Goal: Transaction & Acquisition: Purchase product/service

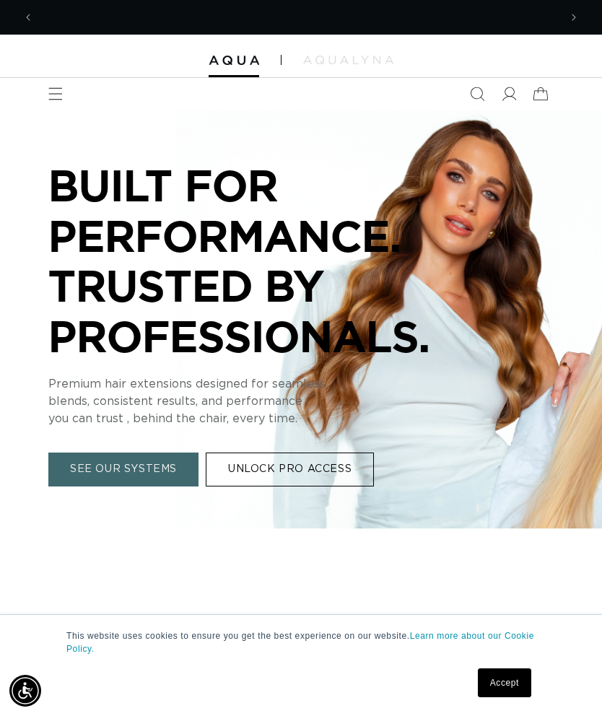
scroll to position [0, 526]
click at [174, 469] on link "SEE OUR SYSTEMS" at bounding box center [123, 470] width 150 height 34
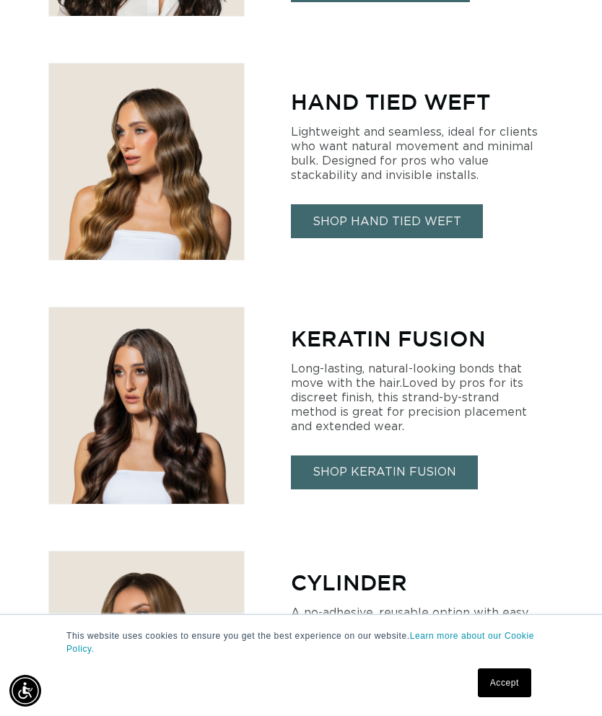
scroll to position [0, 526]
click at [355, 469] on link "SHOP KERATIN FUSION" at bounding box center [384, 473] width 187 height 34
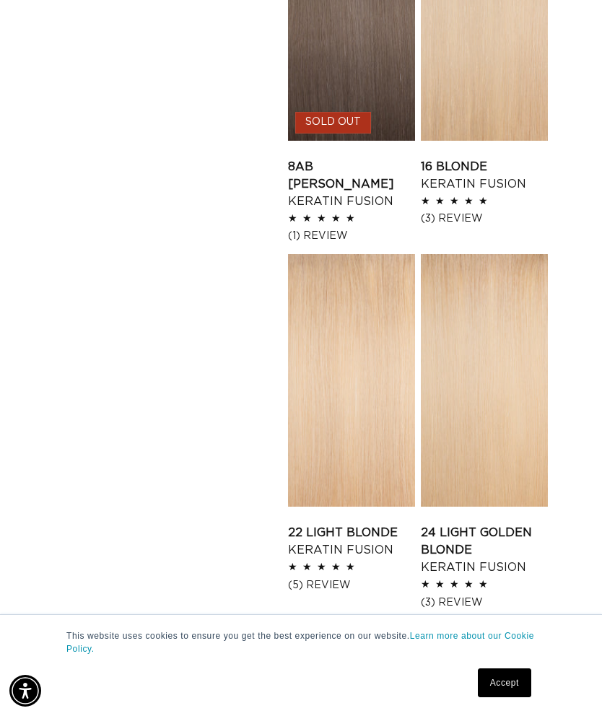
scroll to position [1863, 0]
